Goal: Transaction & Acquisition: Subscribe to service/newsletter

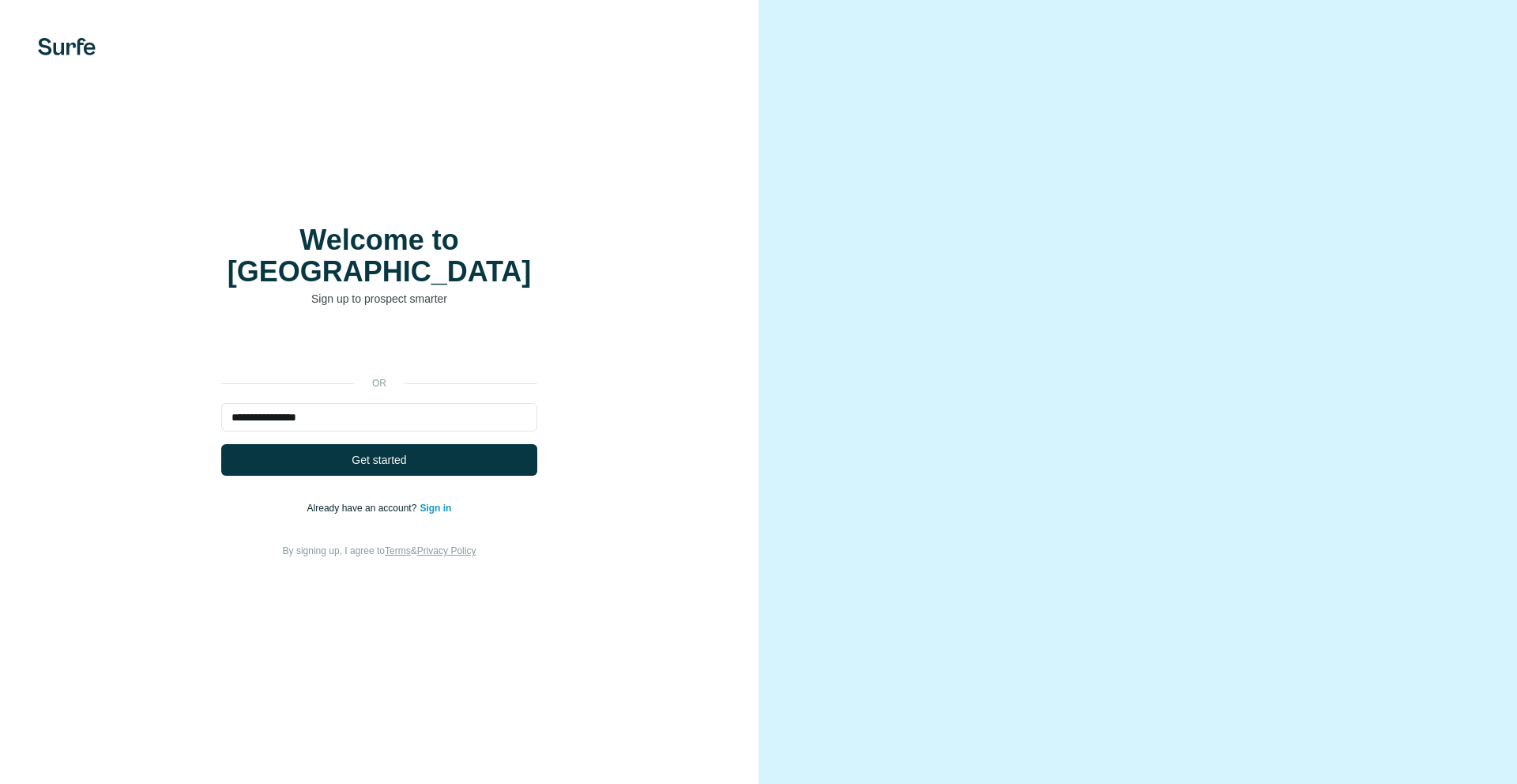
click at [374, 237] on div "**********" at bounding box center [379, 392] width 758 height 784
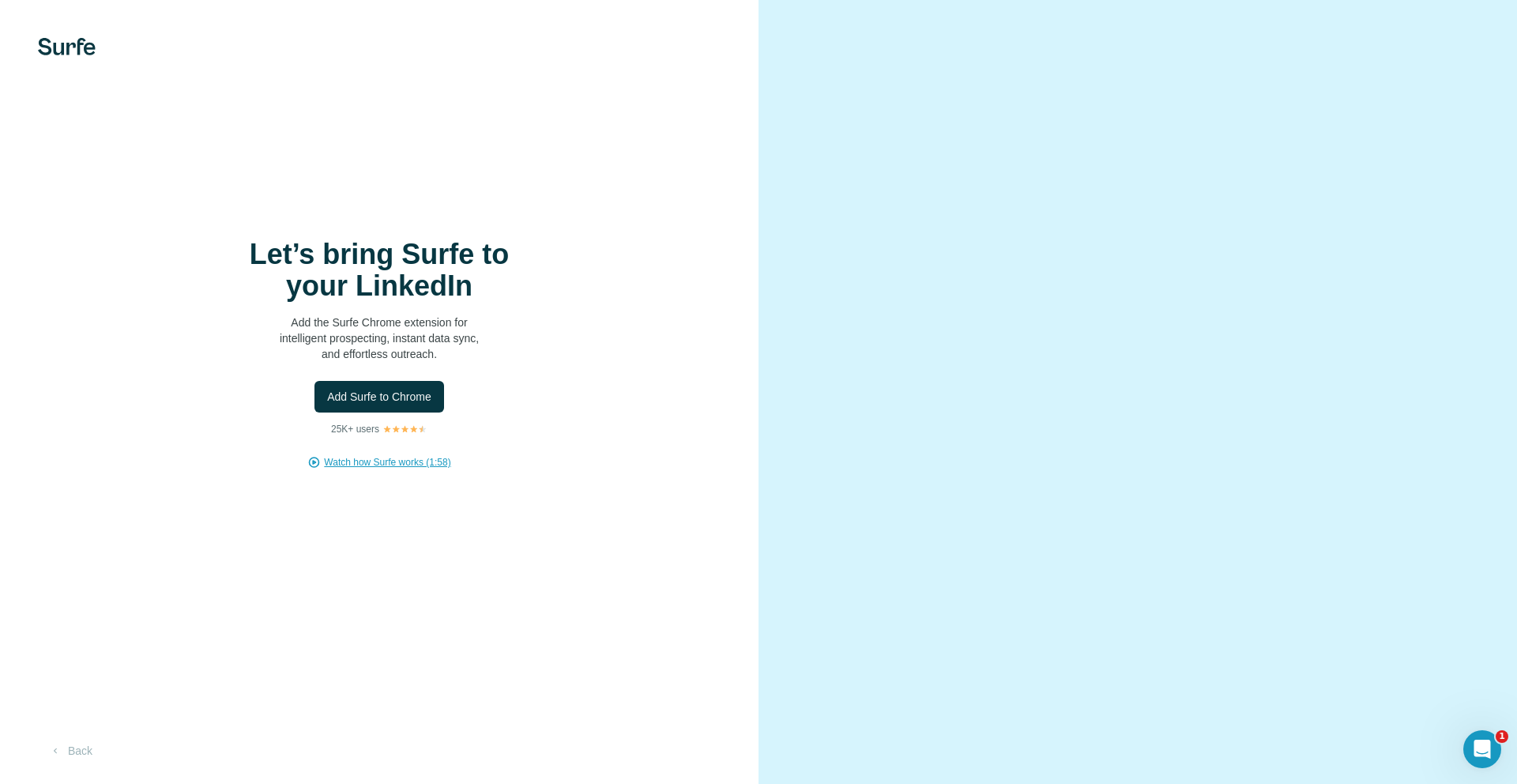
click at [376, 458] on span "Watch how Surfe works (1:58)" at bounding box center [387, 462] width 126 height 15
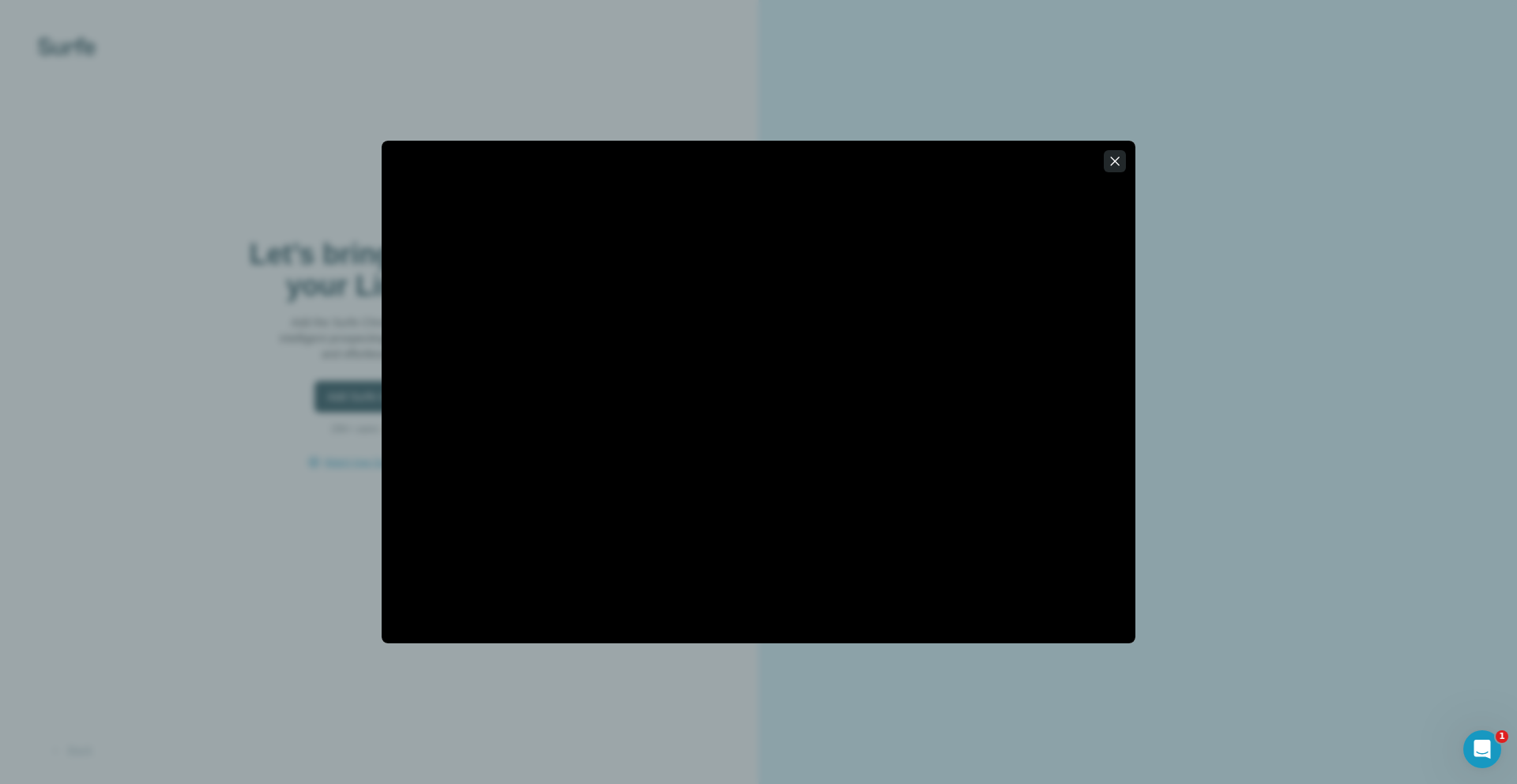
click at [1115, 163] on icon "button" at bounding box center [1114, 161] width 16 height 16
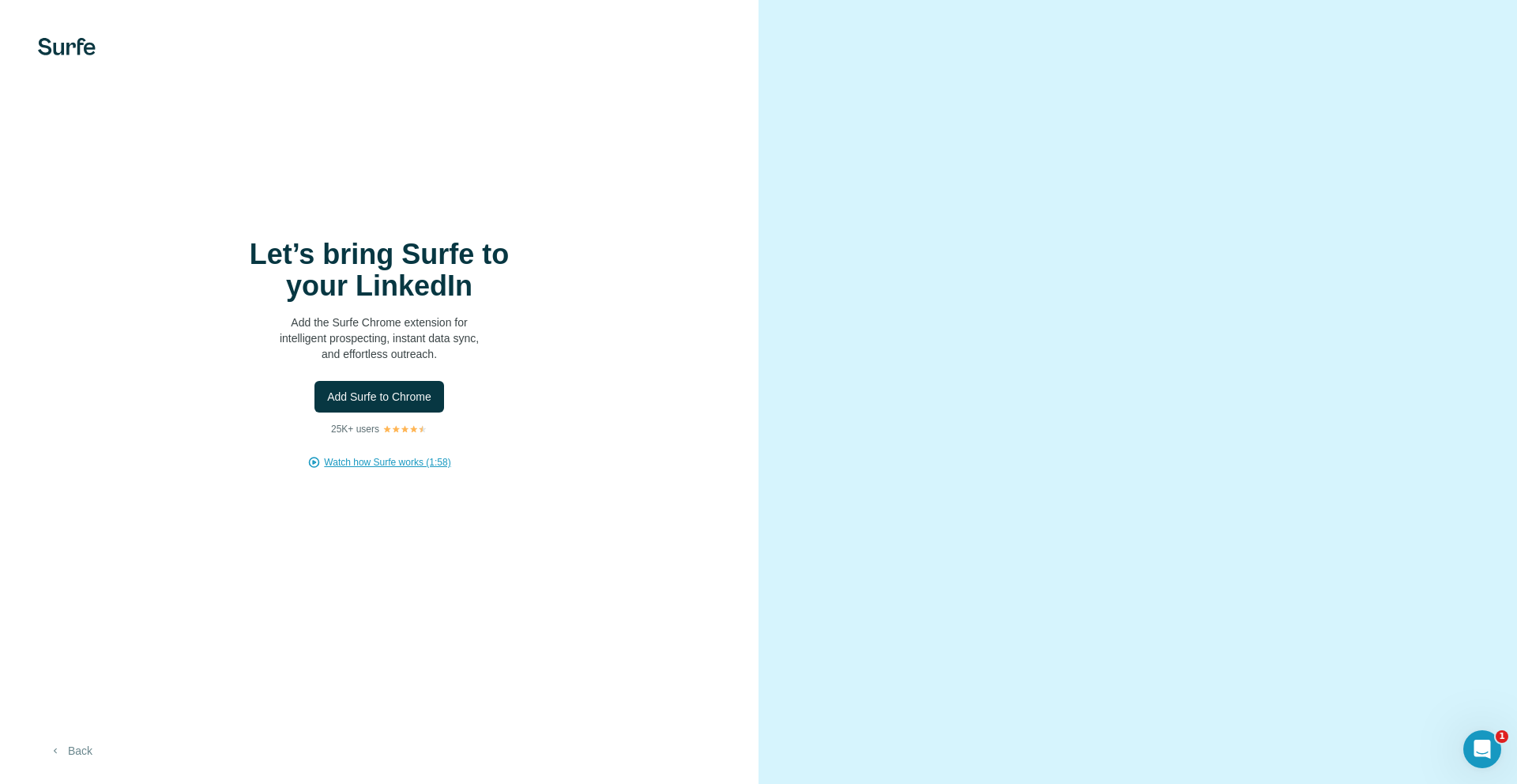
click at [58, 753] on icon "button" at bounding box center [56, 750] width 13 height 13
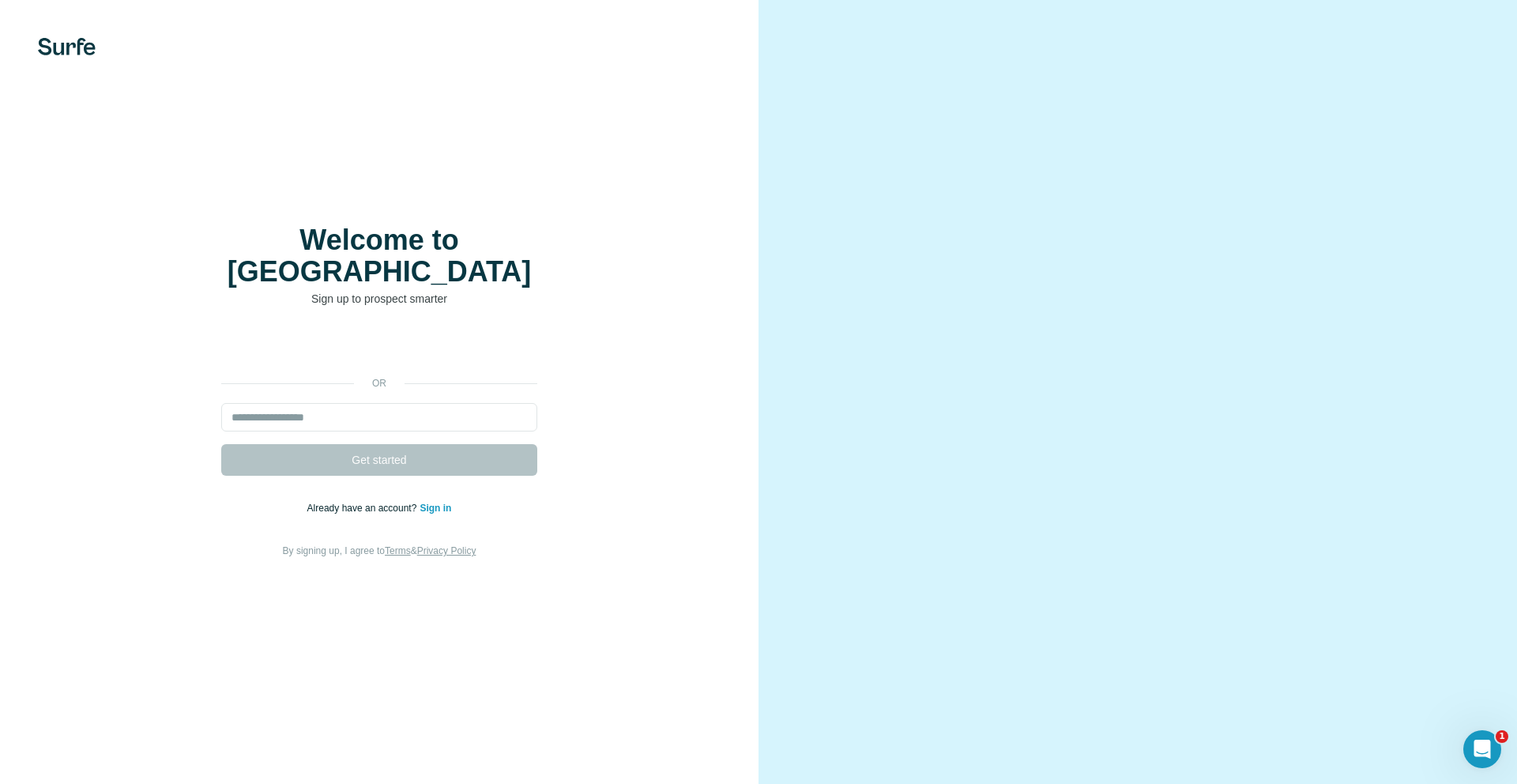
click at [74, 42] on img at bounding box center [66, 46] width 58 height 17
click at [67, 53] on img at bounding box center [66, 46] width 58 height 17
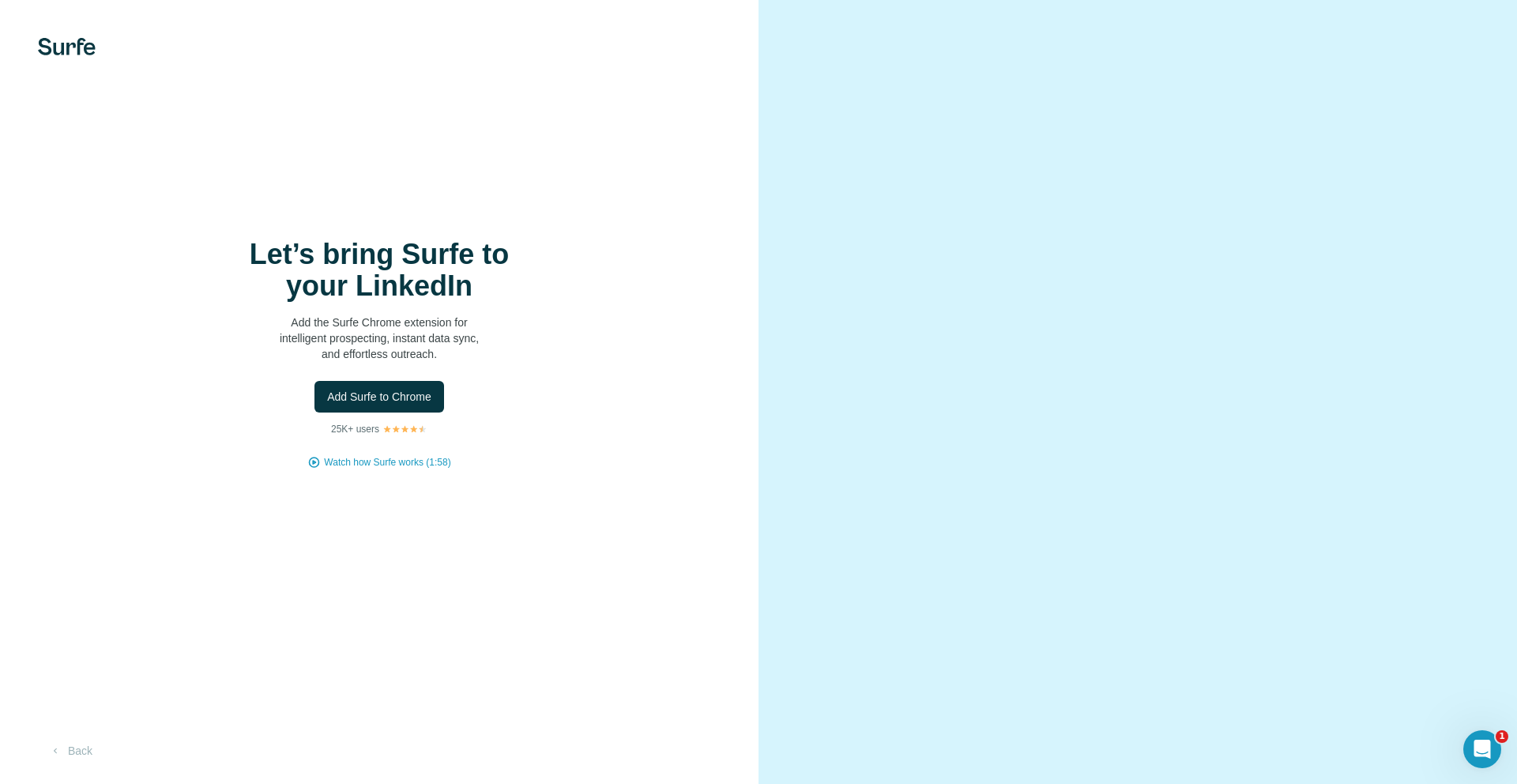
click at [83, 48] on img at bounding box center [66, 46] width 58 height 17
click at [45, 48] on img at bounding box center [66, 46] width 58 height 17
click at [997, 534] on video at bounding box center [1138, 391] width 568 height 284
click at [50, 739] on button "Back" at bounding box center [70, 750] width 66 height 28
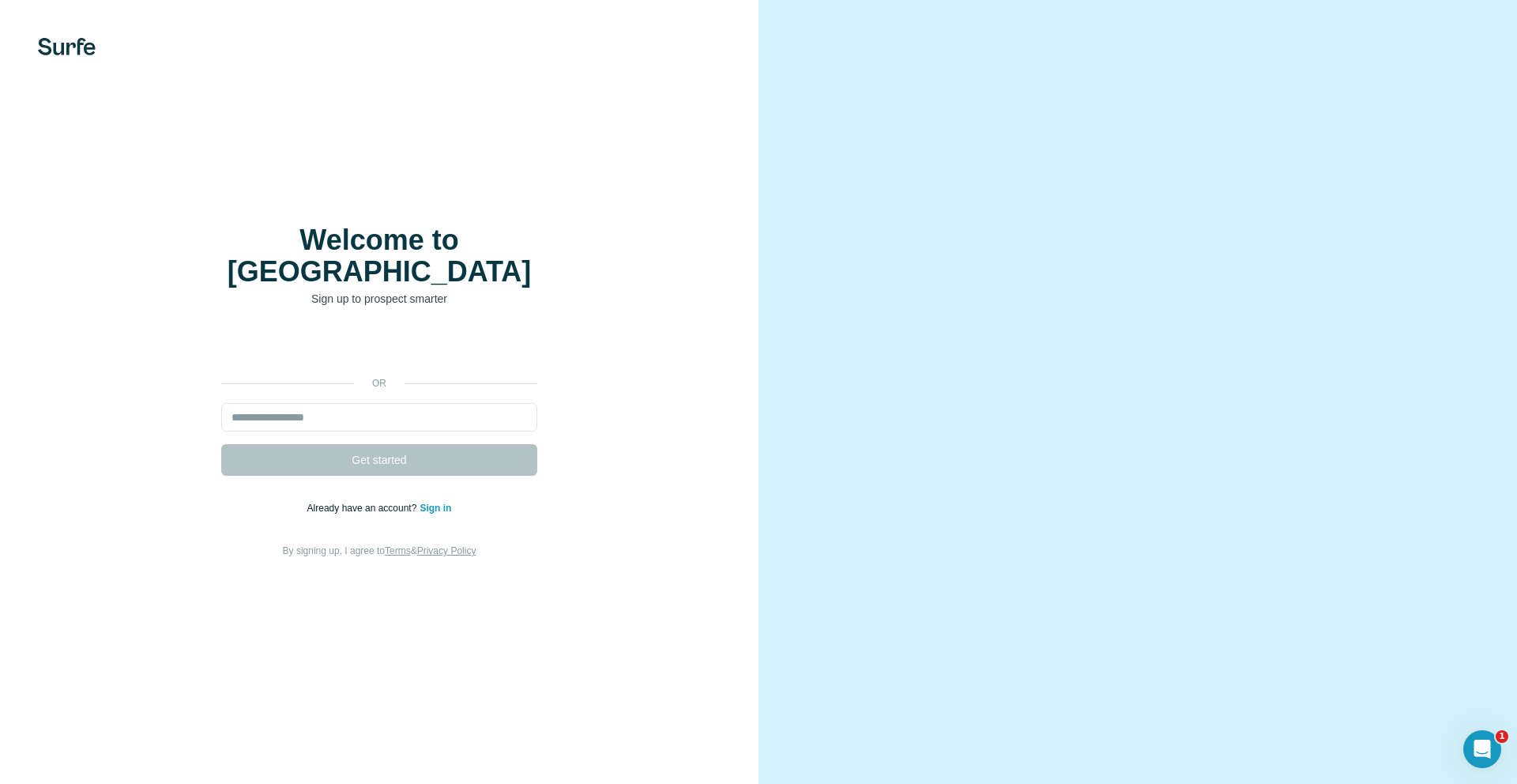
click at [56, 49] on img at bounding box center [66, 46] width 58 height 17
click at [446, 503] on link "Sign in" at bounding box center [435, 508] width 32 height 11
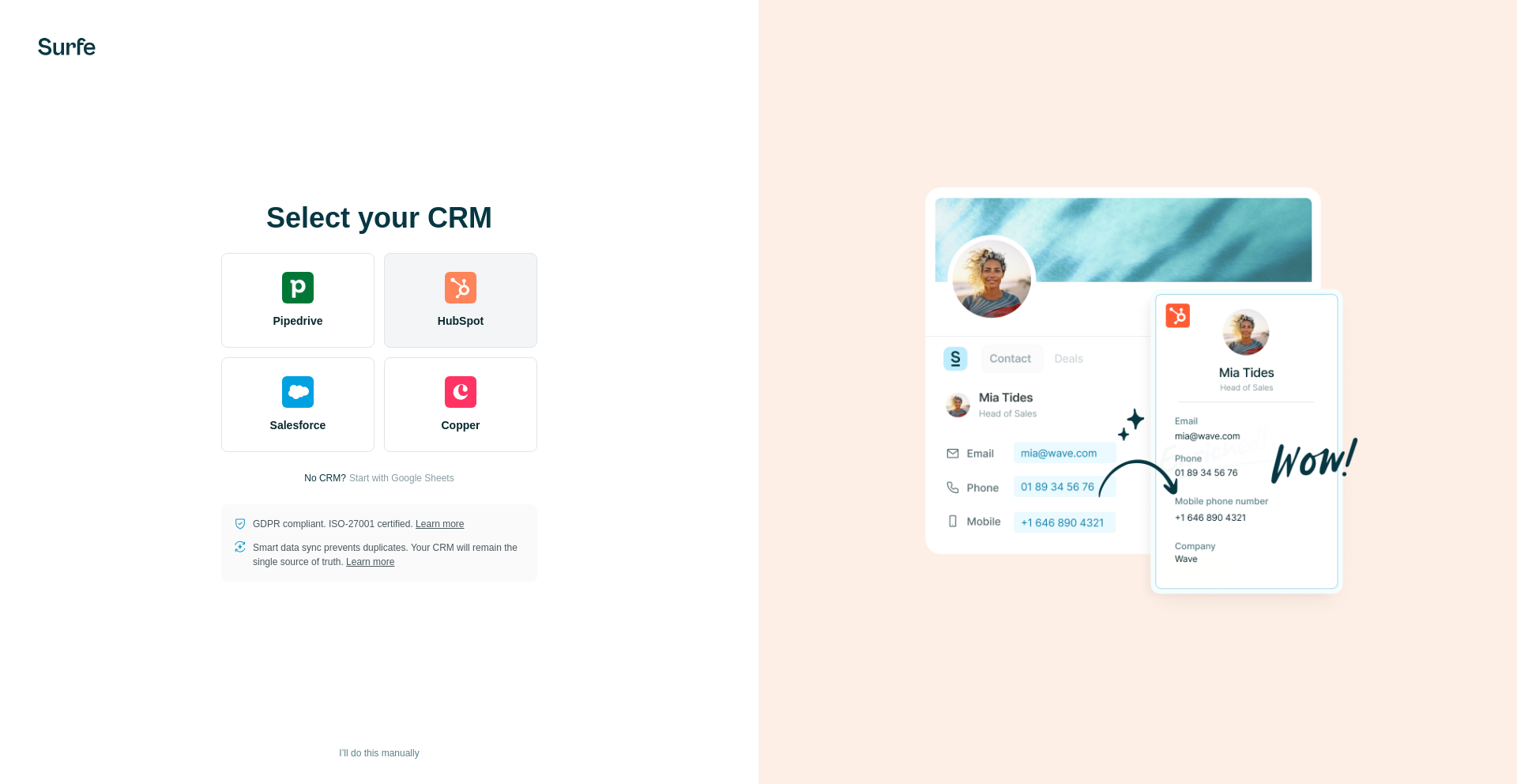
click at [443, 320] on span "HubSpot" at bounding box center [461, 320] width 46 height 16
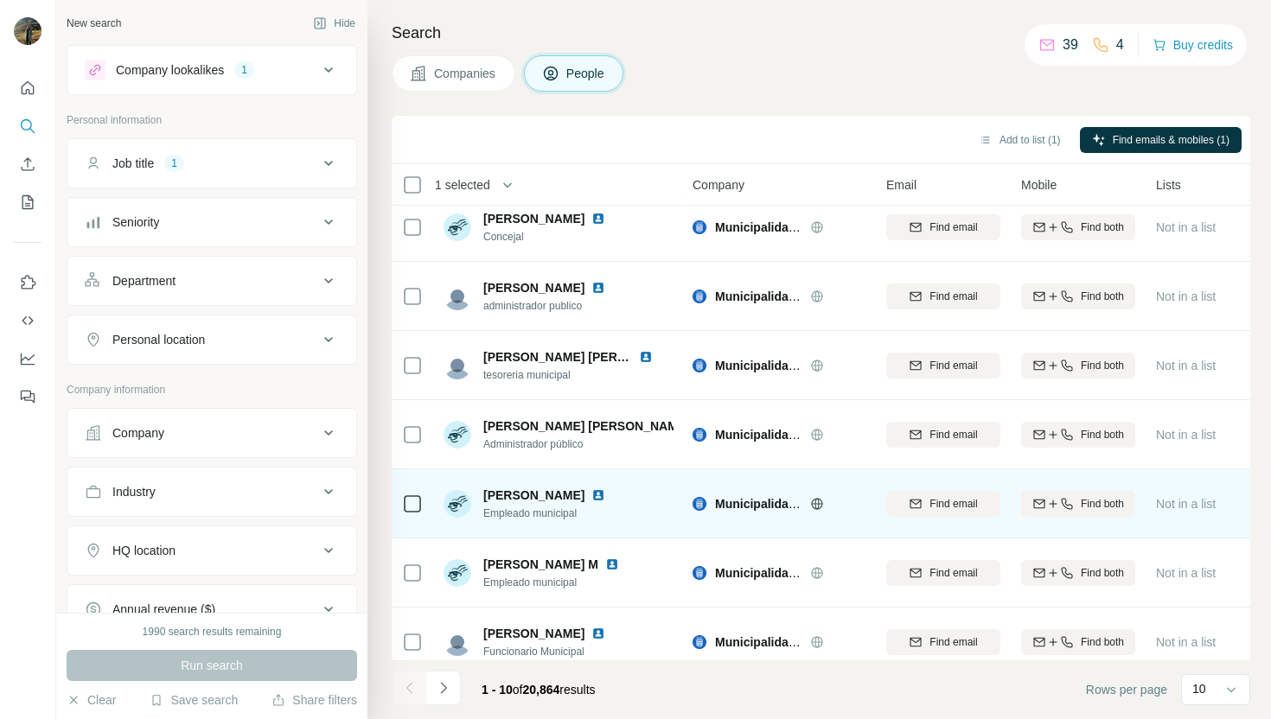
scroll to position [237, 0]
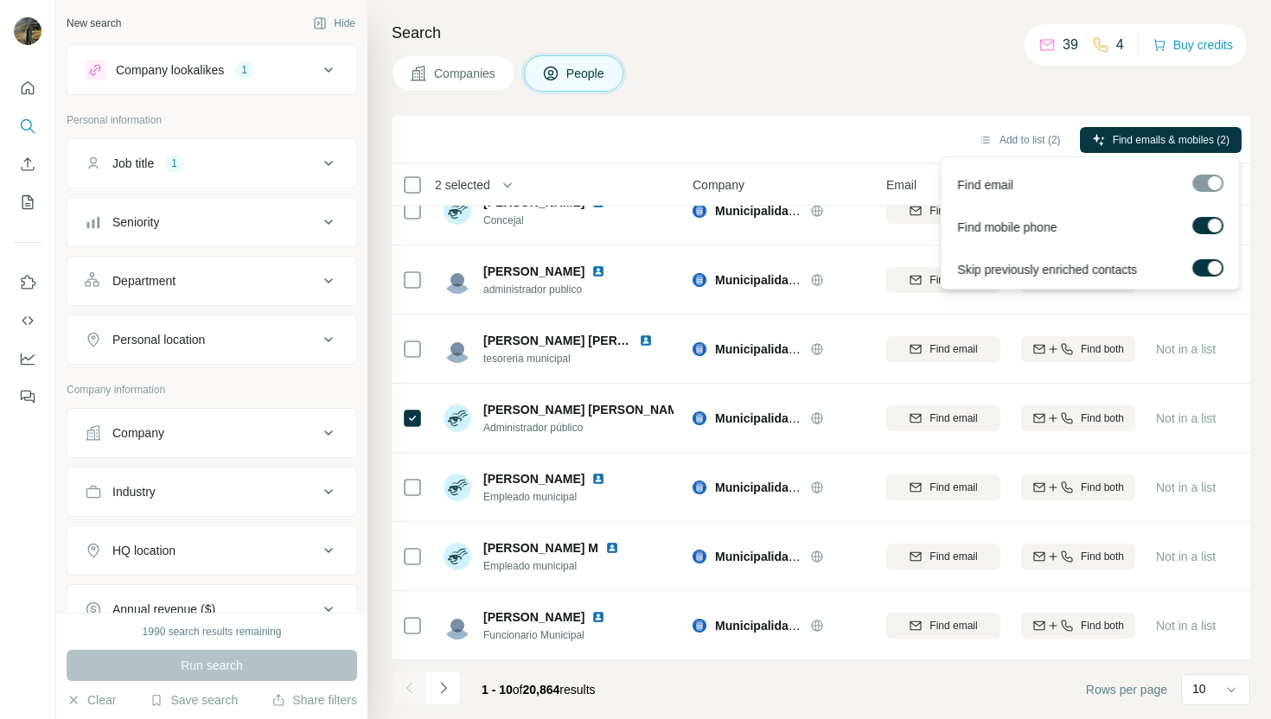
click at [1207, 182] on div at bounding box center [1207, 183] width 31 height 17
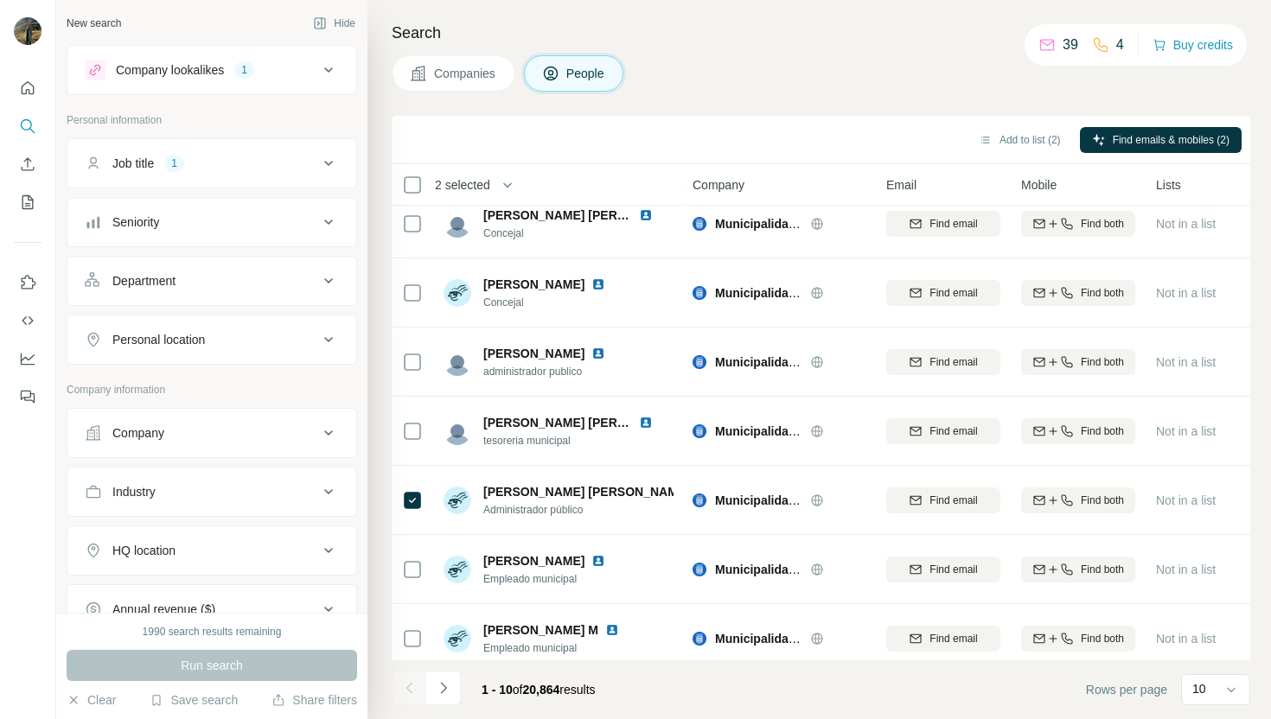
scroll to position [122, 0]
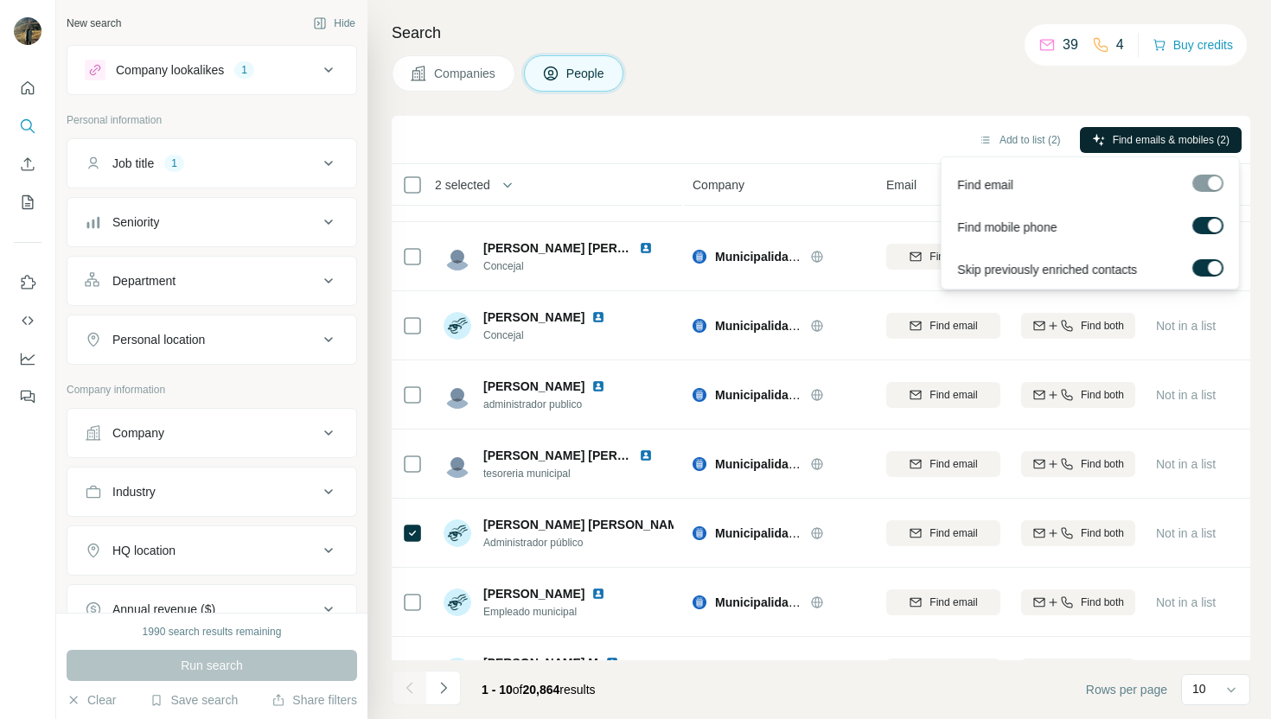
click at [1139, 136] on span "Find emails & mobiles (2)" at bounding box center [1171, 140] width 117 height 16
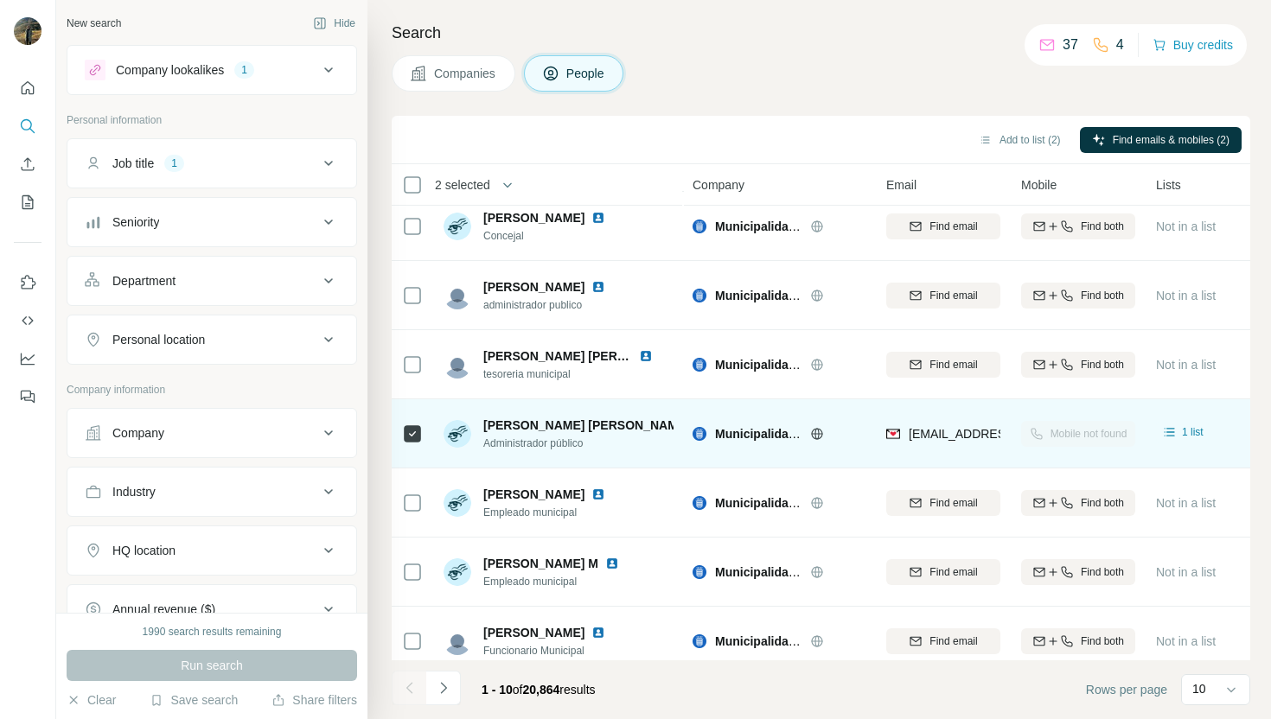
scroll to position [237, 0]
